Goal: Task Accomplishment & Management: Complete application form

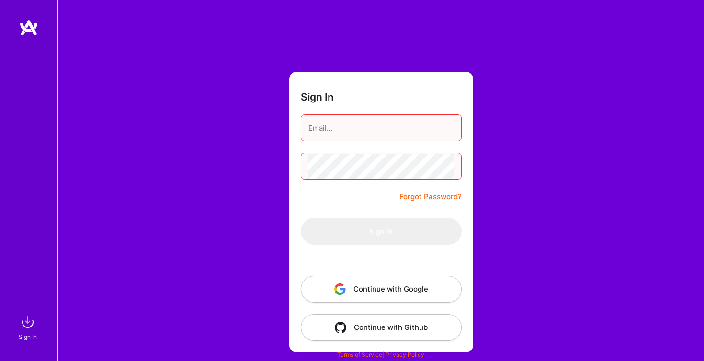
type input "[EMAIL_ADDRESS][DOMAIN_NAME]"
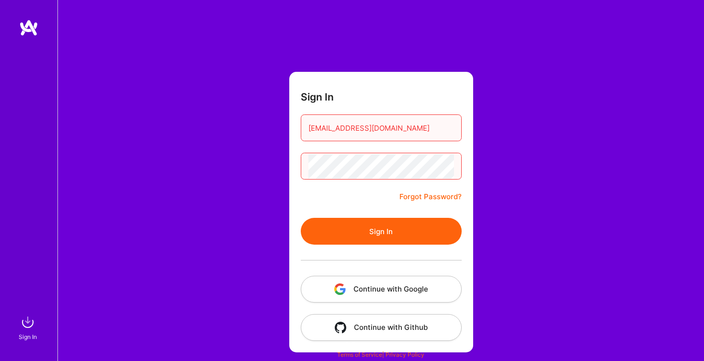
click at [373, 227] on button "Sign In" at bounding box center [381, 231] width 161 height 27
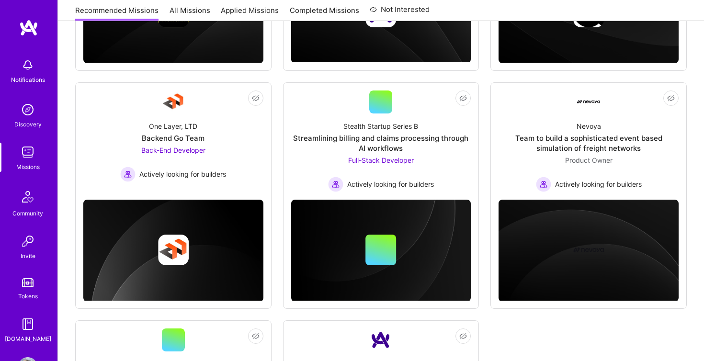
scroll to position [351, 0]
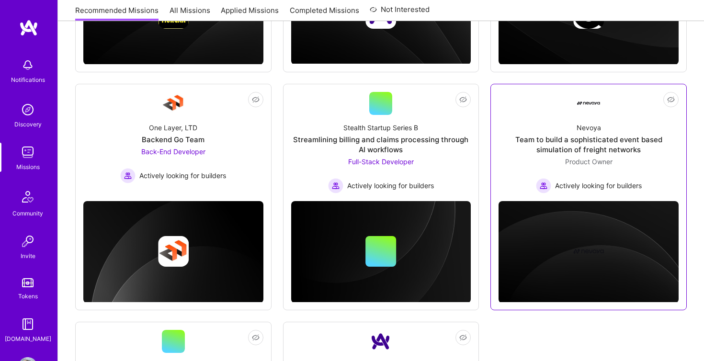
click at [621, 120] on div "Nevoya Team to build a sophisticated event based simulation of freight networks…" at bounding box center [588, 154] width 180 height 79
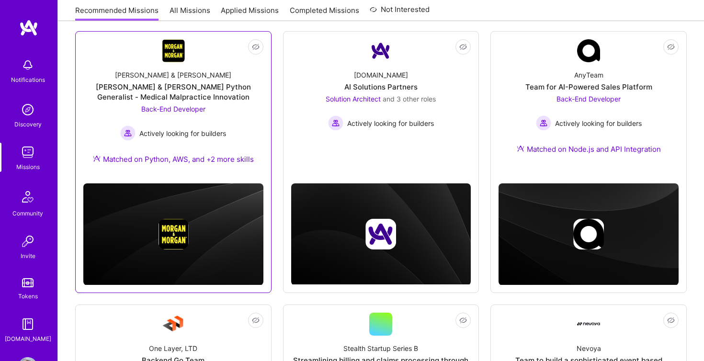
scroll to position [104, 0]
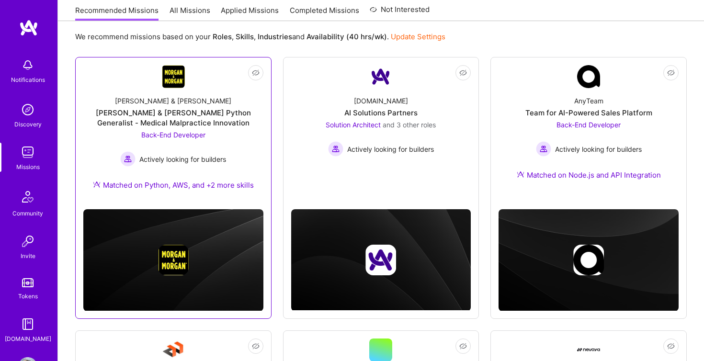
click at [220, 127] on div "[PERSON_NAME] & [PERSON_NAME] Python Generalist - Medical Malpractice Innovation" at bounding box center [173, 118] width 180 height 20
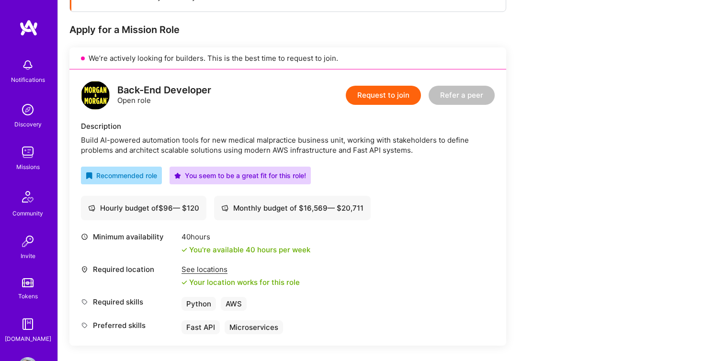
scroll to position [176, 0]
click at [389, 103] on button "Request to join" at bounding box center [383, 95] width 75 height 19
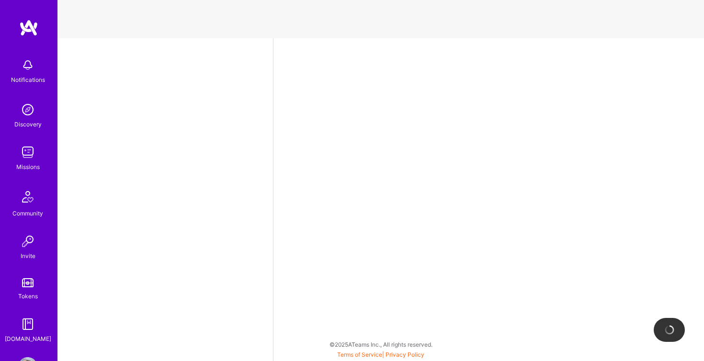
select select "PE"
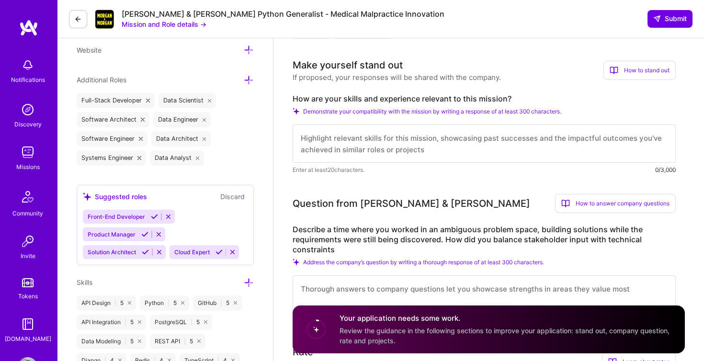
scroll to position [381, 0]
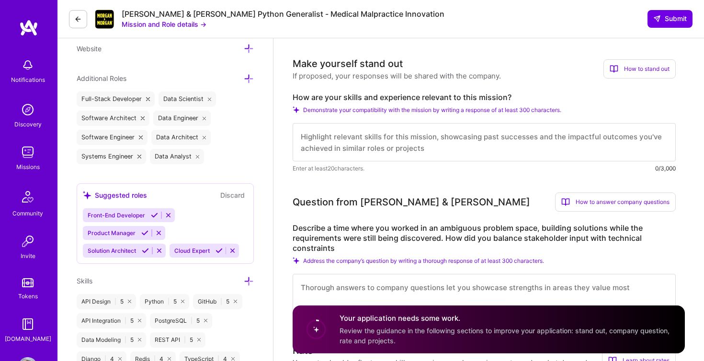
click at [397, 147] on textarea at bounding box center [483, 142] width 383 height 38
paste textarea "I'm a Software engineer with over a decade of experience building software for …"
type textarea "I'm a Software engineer with over a decade of experience building software for …"
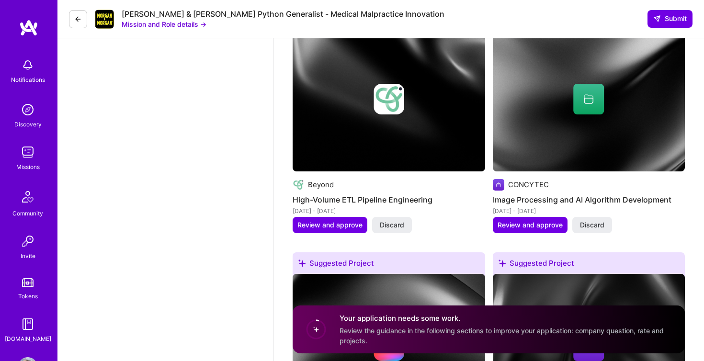
scroll to position [1675, 0]
